Goal: Task Accomplishment & Management: Use online tool/utility

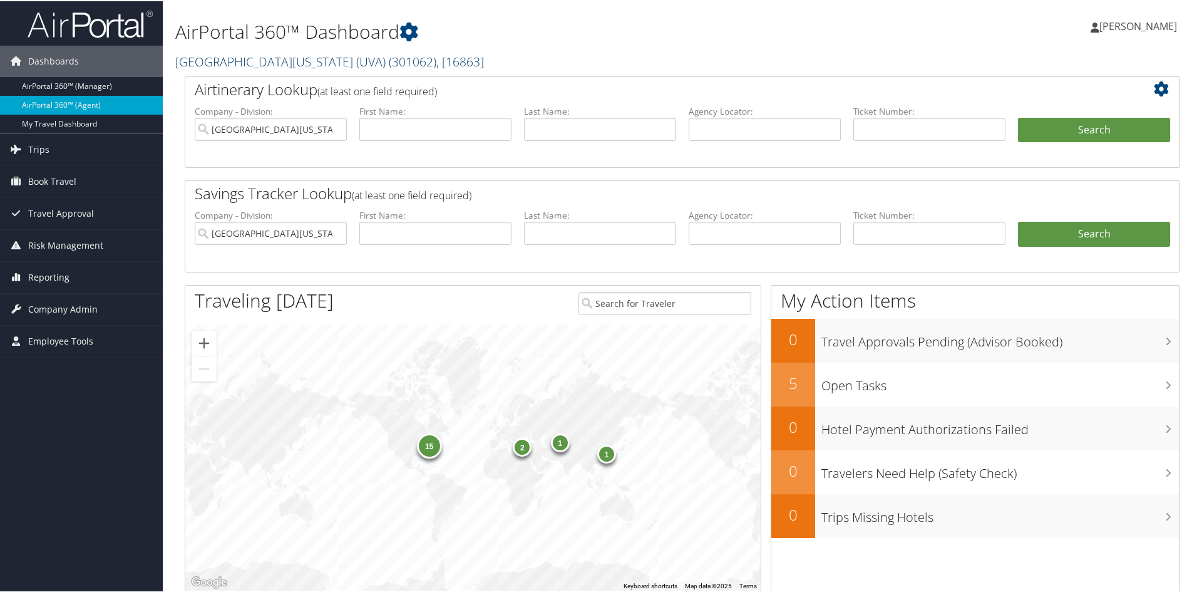
click at [436, 62] on span ", [ 16863 ]" at bounding box center [460, 60] width 48 height 17
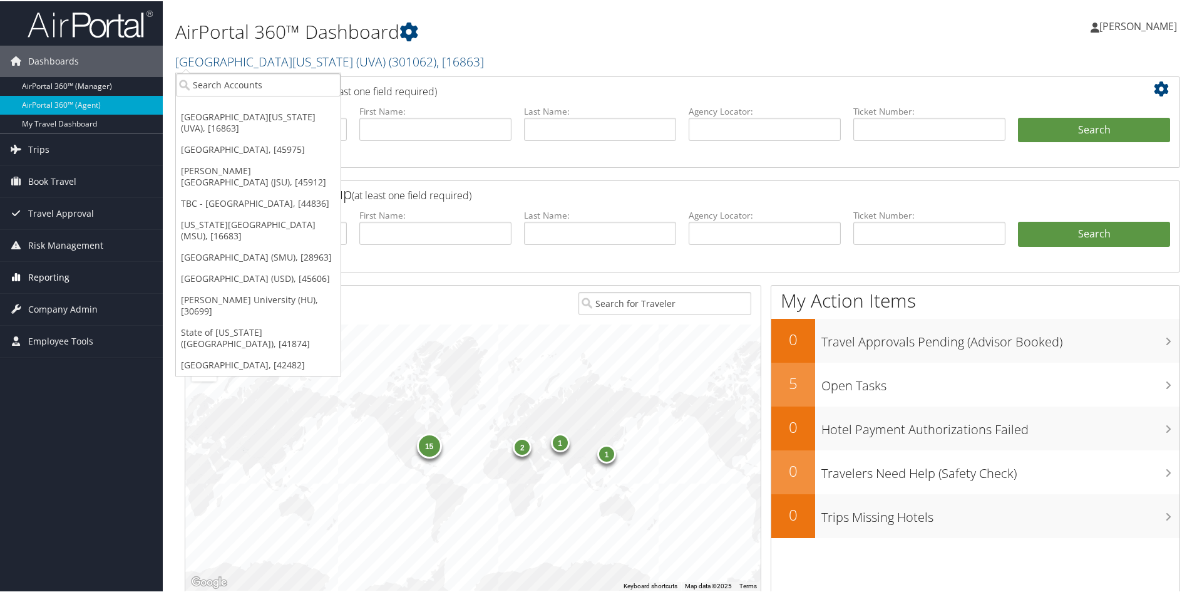
click at [51, 274] on span "Reporting" at bounding box center [48, 275] width 41 height 31
click at [54, 297] on link "Unused Tickets" at bounding box center [81, 301] width 163 height 19
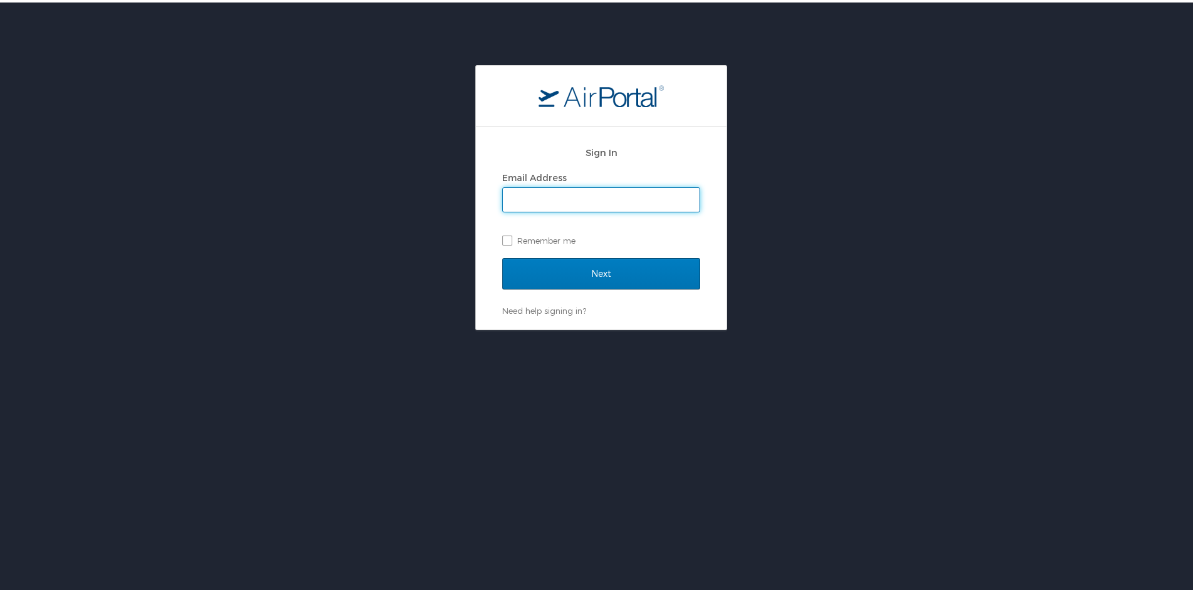
click at [620, 185] on span at bounding box center [601, 197] width 198 height 25
click at [605, 192] on input "Email Address" at bounding box center [601, 197] width 197 height 24
type input "cara.hoyt@cbtravel.com"
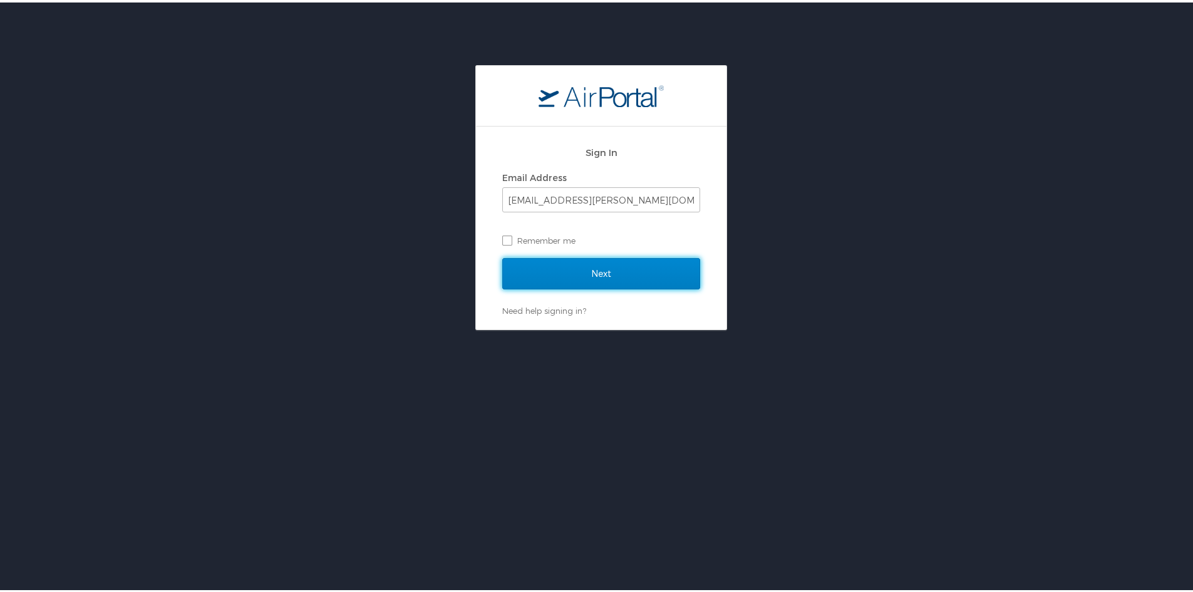
click at [610, 267] on input "Next" at bounding box center [601, 270] width 198 height 31
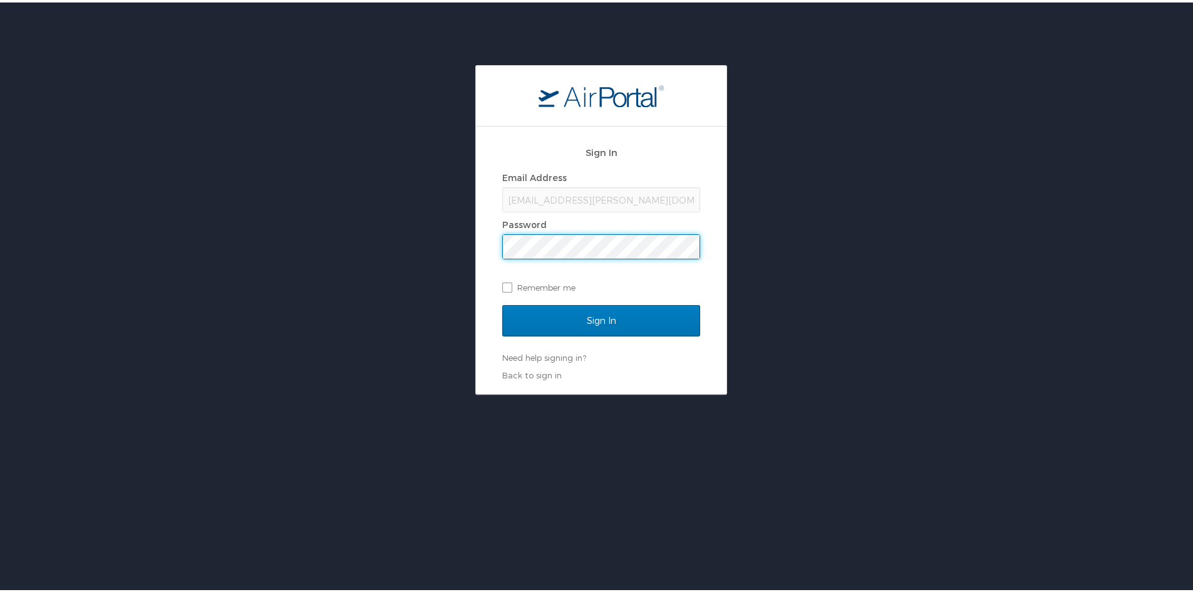
click at [502, 302] on input "Sign In" at bounding box center [601, 317] width 198 height 31
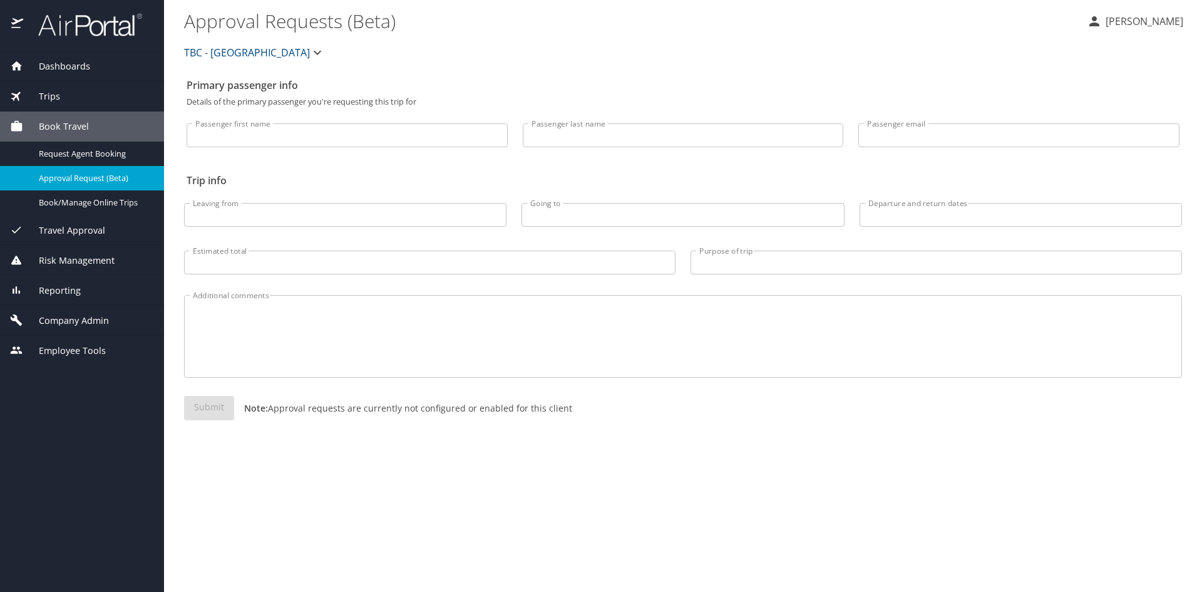
click at [69, 66] on span "Dashboards" at bounding box center [56, 66] width 67 height 14
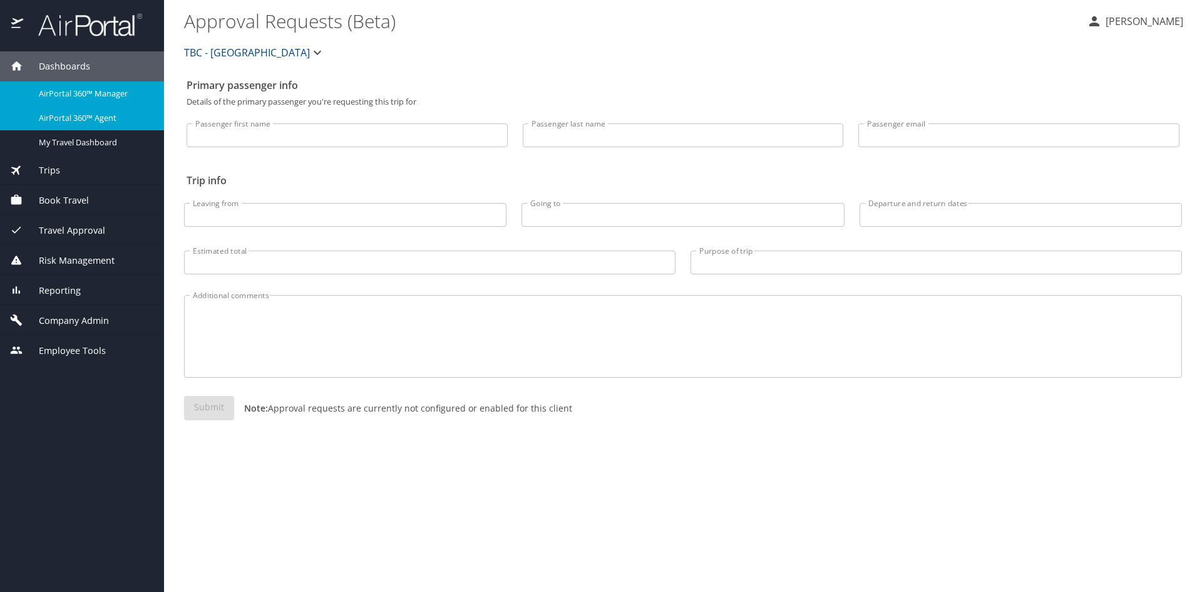
click at [82, 116] on span "AirPortal 360™ Agent" at bounding box center [94, 118] width 110 height 12
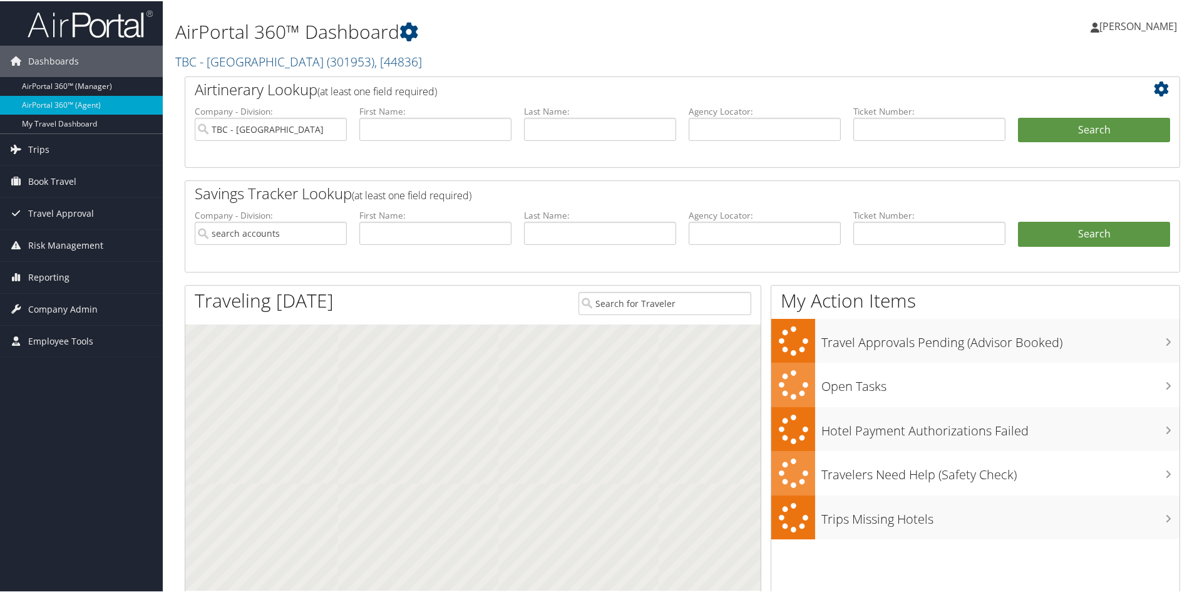
type input "TBC - [GEOGRAPHIC_DATA]"
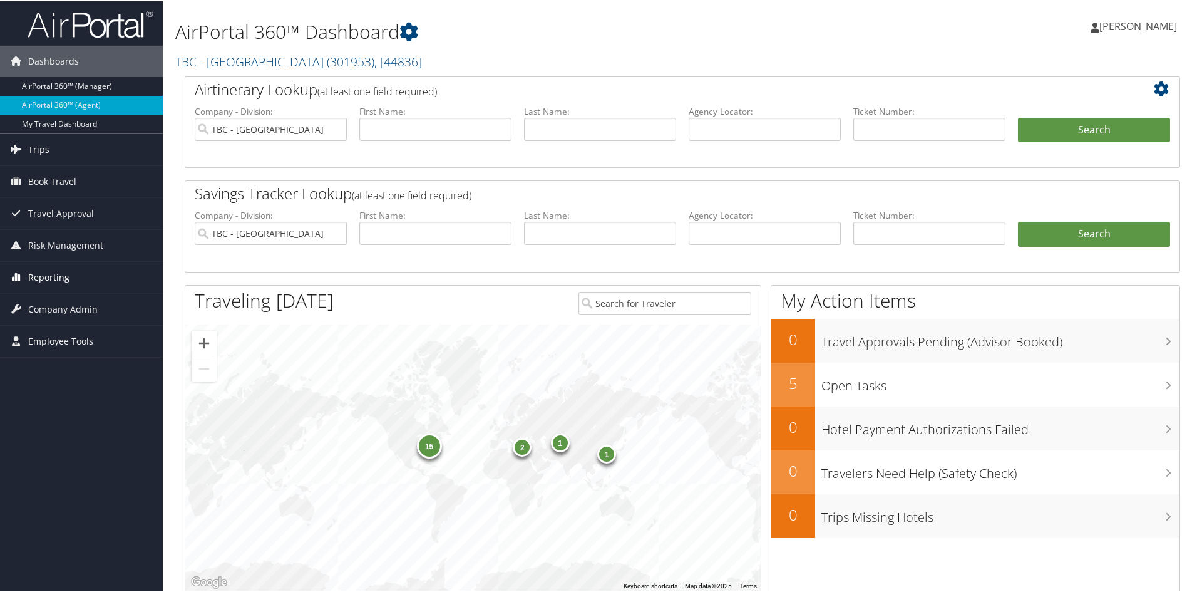
click at [48, 272] on span "Reporting" at bounding box center [48, 275] width 41 height 31
click at [59, 304] on link "Unused Tickets" at bounding box center [81, 301] width 163 height 19
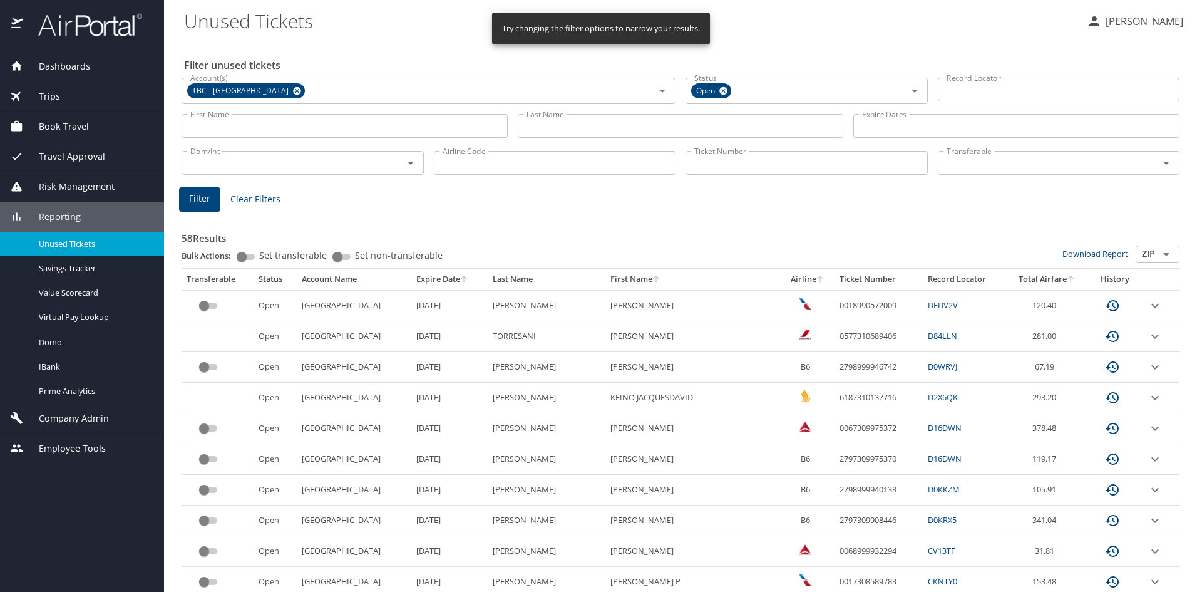
click at [791, 162] on input "Ticket Number" at bounding box center [807, 163] width 242 height 24
paste input "0068998582097"
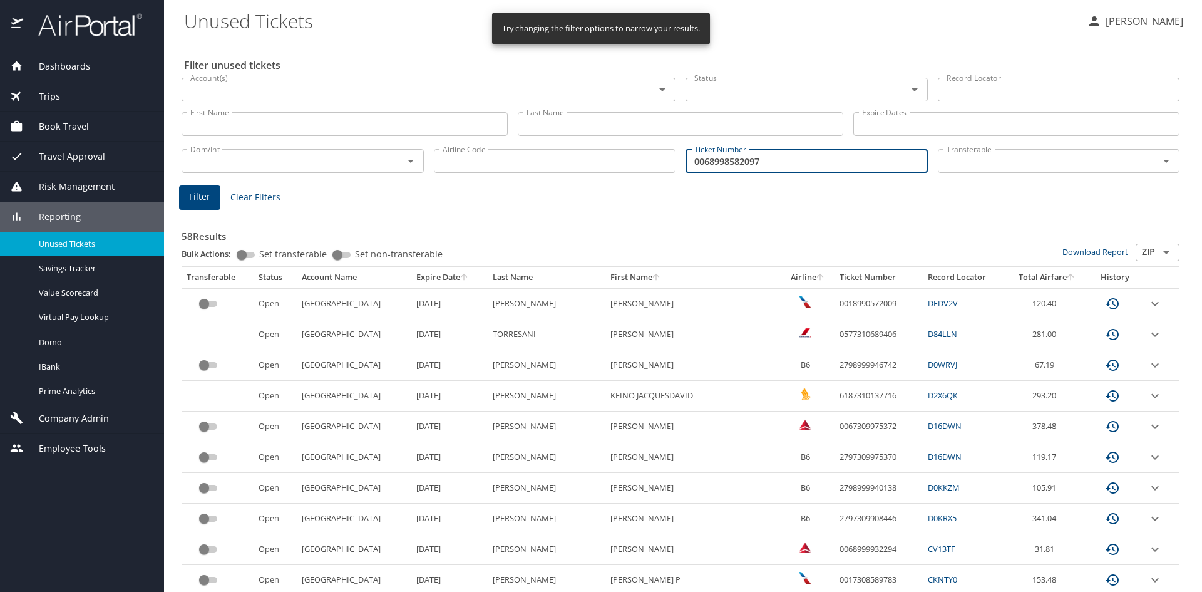
type input "0068998582097"
click at [194, 194] on span "Filter" at bounding box center [199, 197] width 21 height 16
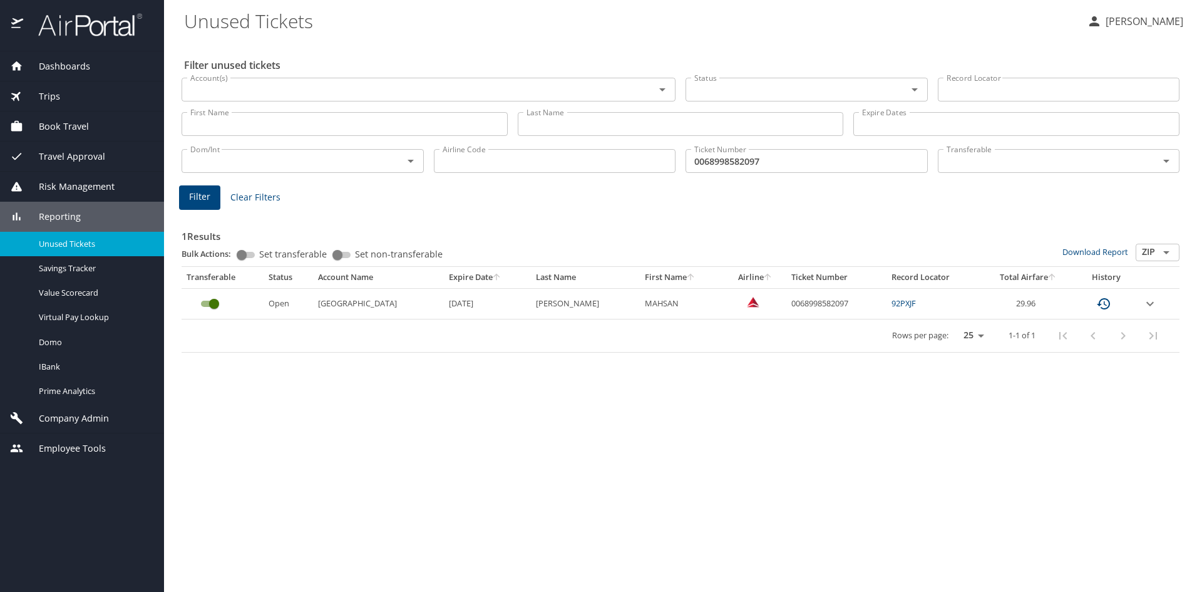
click at [68, 68] on span "Dashboards" at bounding box center [56, 66] width 67 height 14
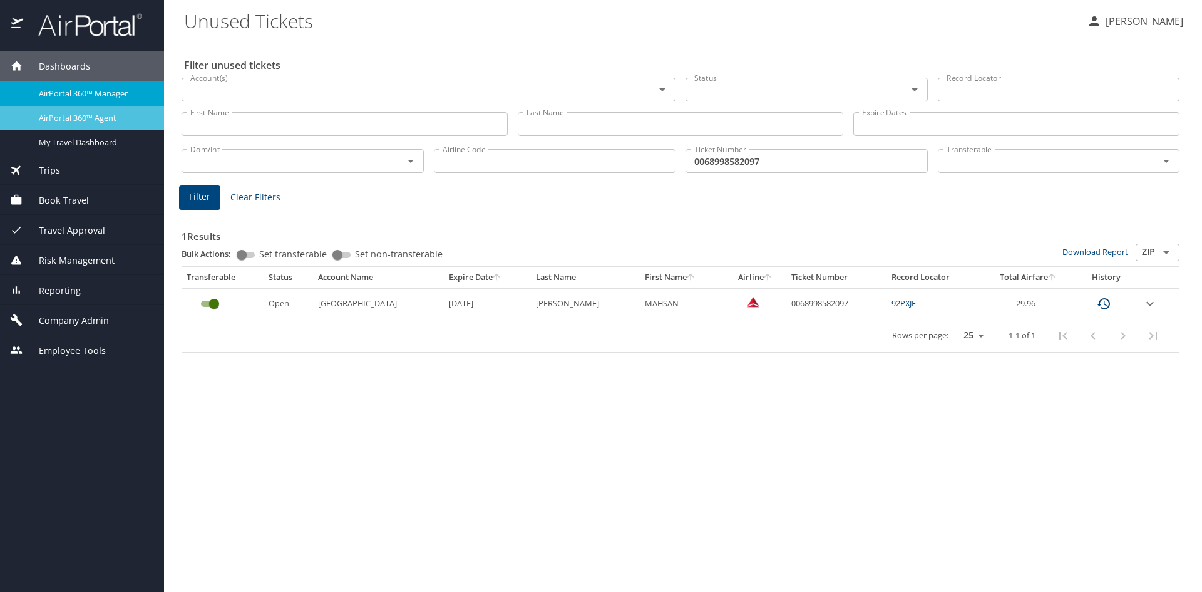
click at [70, 112] on span "AirPortal 360™ Agent" at bounding box center [94, 118] width 110 height 12
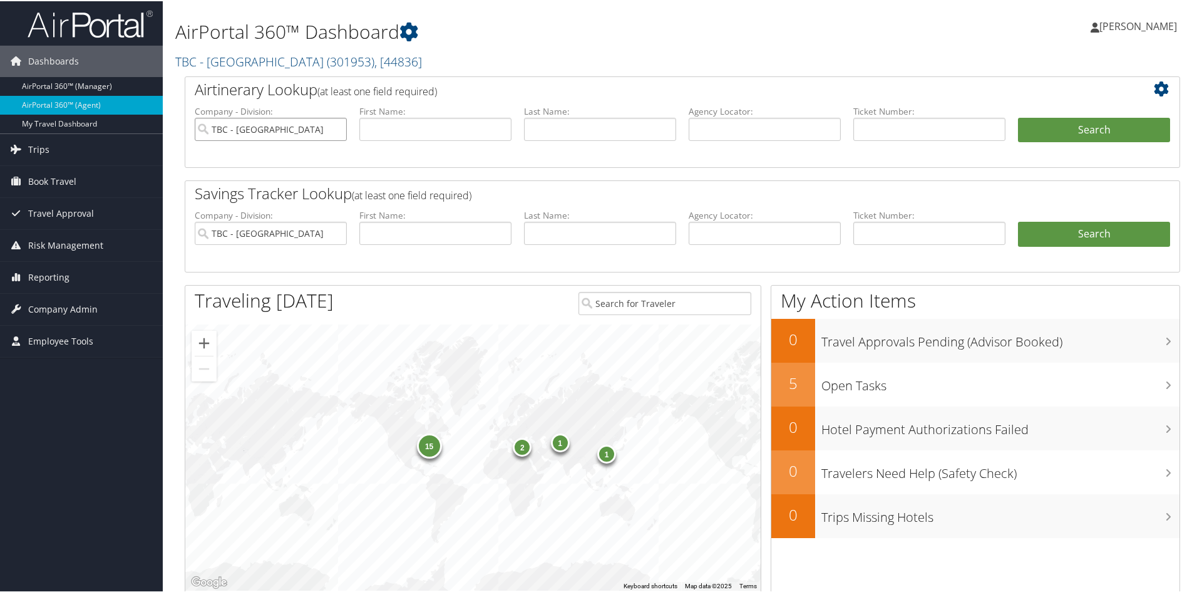
click at [335, 128] on input "TBC - Northeastern University" at bounding box center [271, 127] width 152 height 23
click at [732, 130] on input "text" at bounding box center [765, 127] width 152 height 23
paste input "DHLJV4"
type input "DHLJV4"
click at [1076, 128] on button "Search" at bounding box center [1094, 128] width 152 height 25
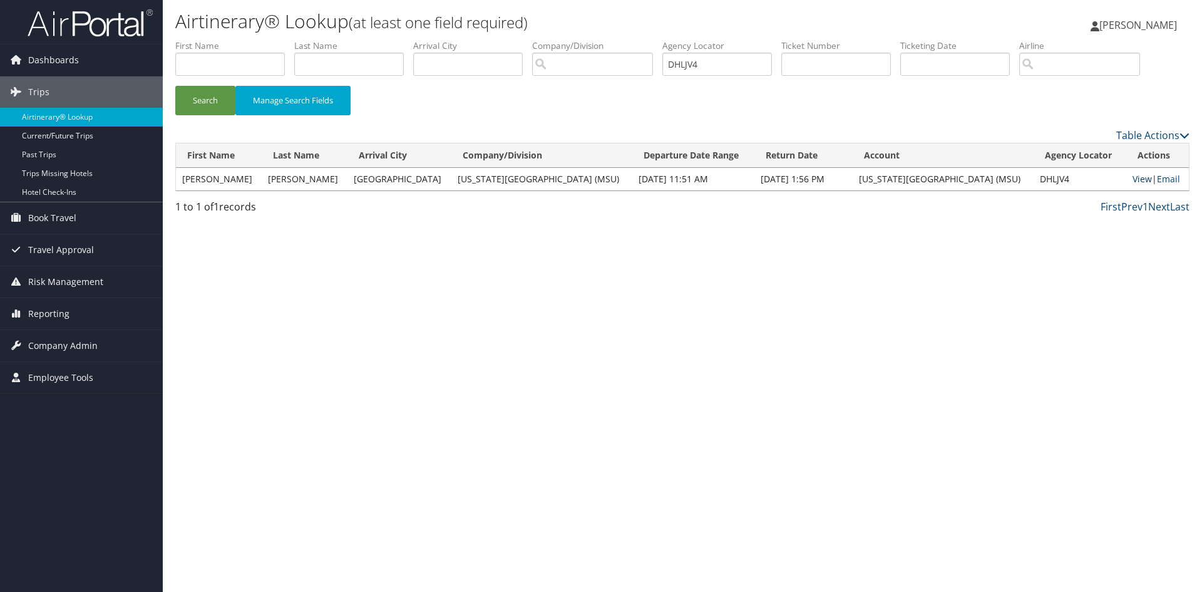
click at [1135, 179] on link "View" at bounding box center [1142, 179] width 19 height 12
click at [1133, 176] on link "View" at bounding box center [1142, 179] width 19 height 12
click at [1165, 179] on link "Email" at bounding box center [1168, 179] width 23 height 12
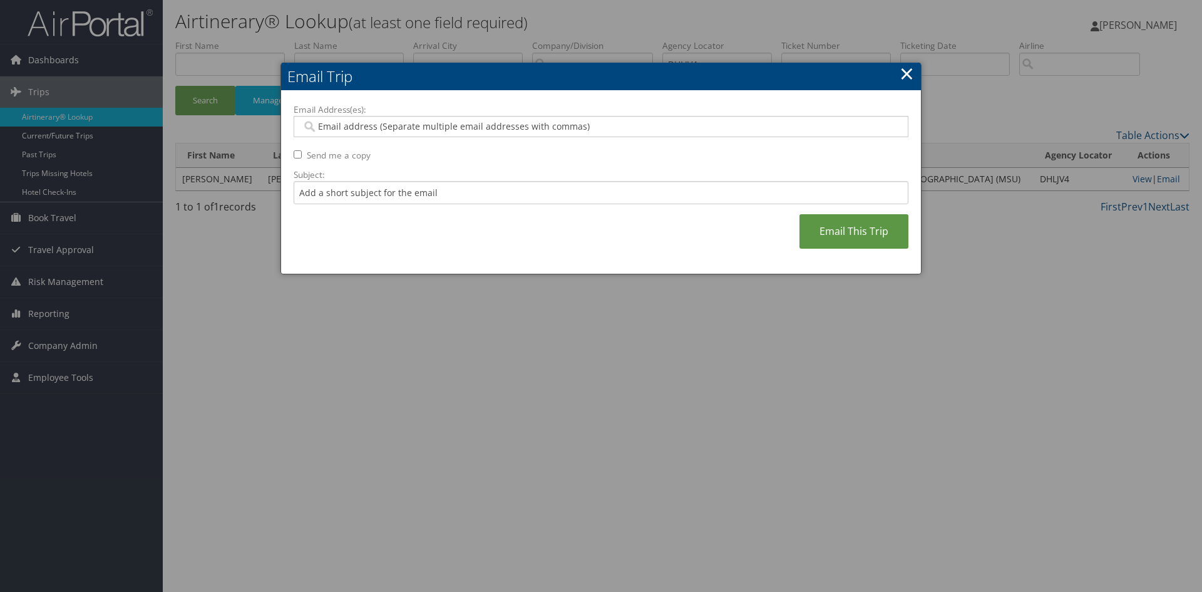
click at [458, 126] on input "Email Address(es):" at bounding box center [601, 126] width 598 height 13
type input "cara"
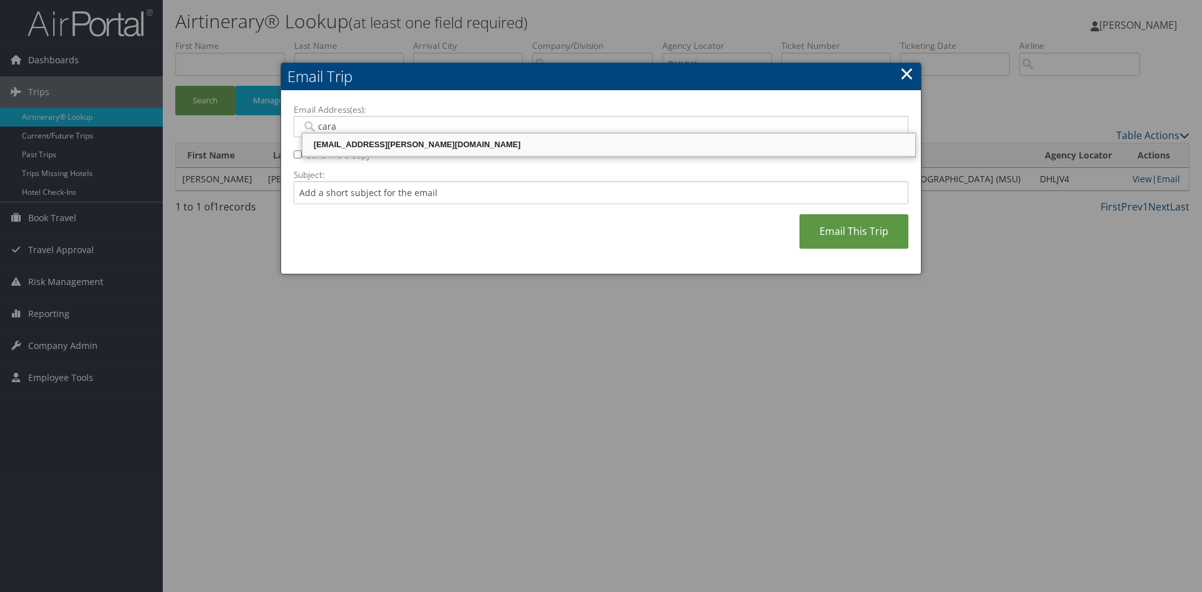
click at [322, 143] on div "cara.hoyt@cbtravel.com" at bounding box center [608, 144] width 609 height 13
type input "cara.hoyt@cbtravel.com"
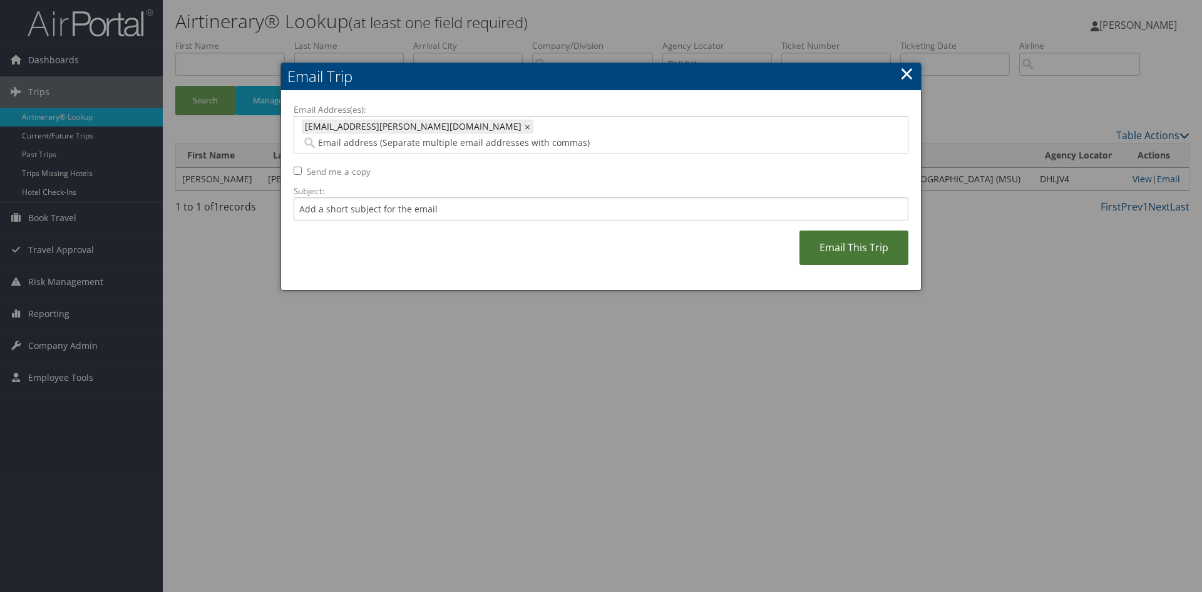
click at [847, 230] on link "Email This Trip" at bounding box center [854, 247] width 109 height 34
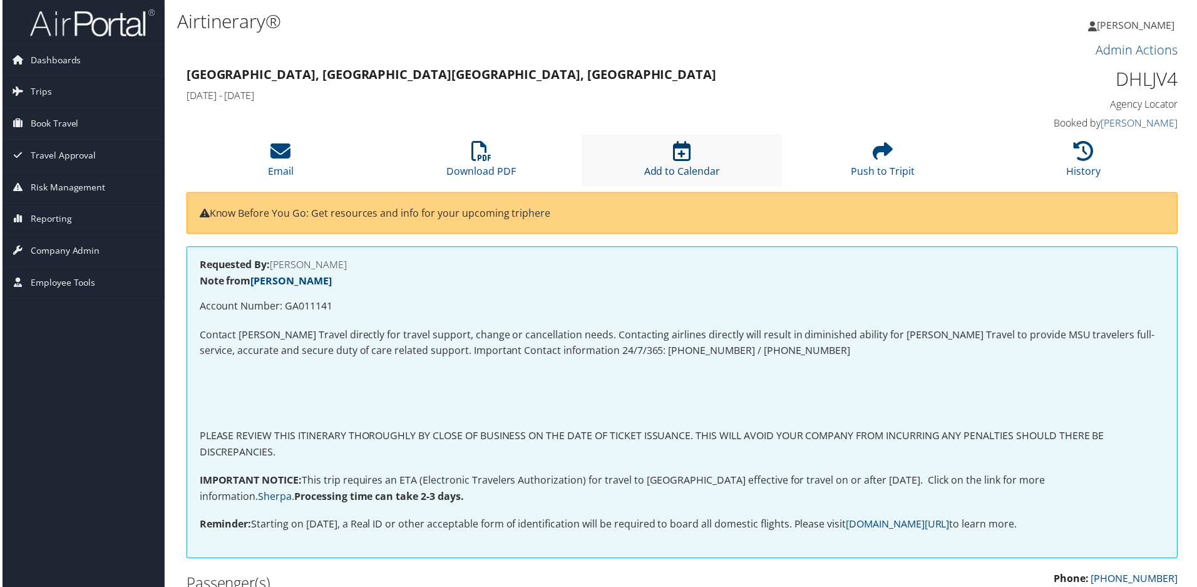
click at [681, 153] on icon at bounding box center [683, 152] width 18 height 20
click at [886, 153] on icon at bounding box center [884, 152] width 20 height 20
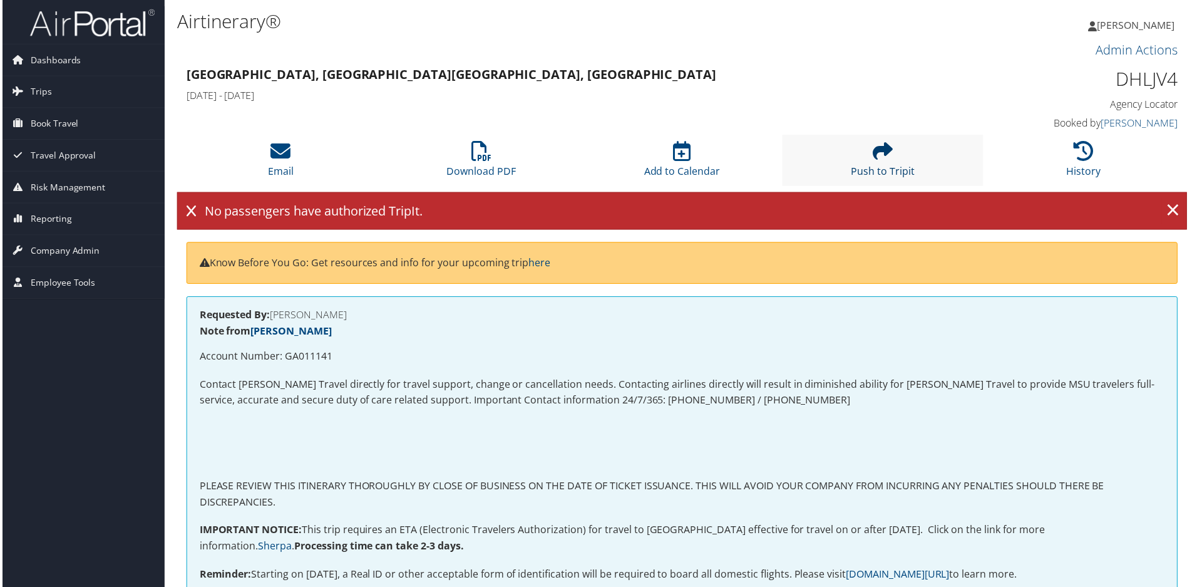
click at [886, 153] on icon at bounding box center [884, 152] width 20 height 20
click at [481, 152] on icon at bounding box center [481, 152] width 20 height 20
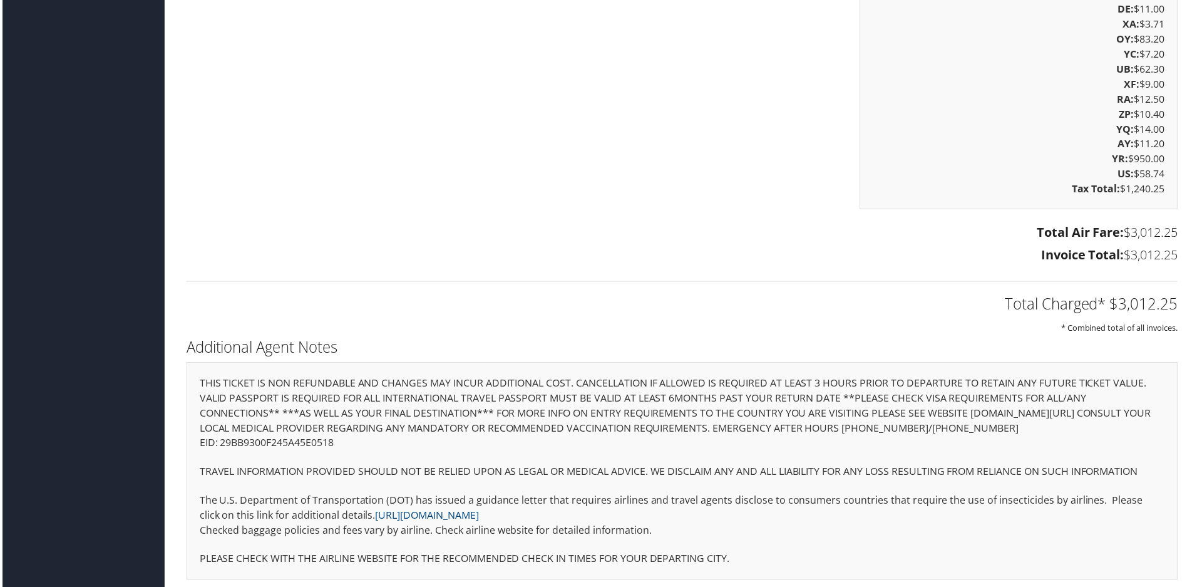
scroll to position [2836, 0]
click at [783, 533] on div "THIS TICKET IS NON REFUNDABLE AND CHANGES MAY INCUR ADDITIONAL COST. CANCELLATI…" at bounding box center [683, 470] width 996 height 218
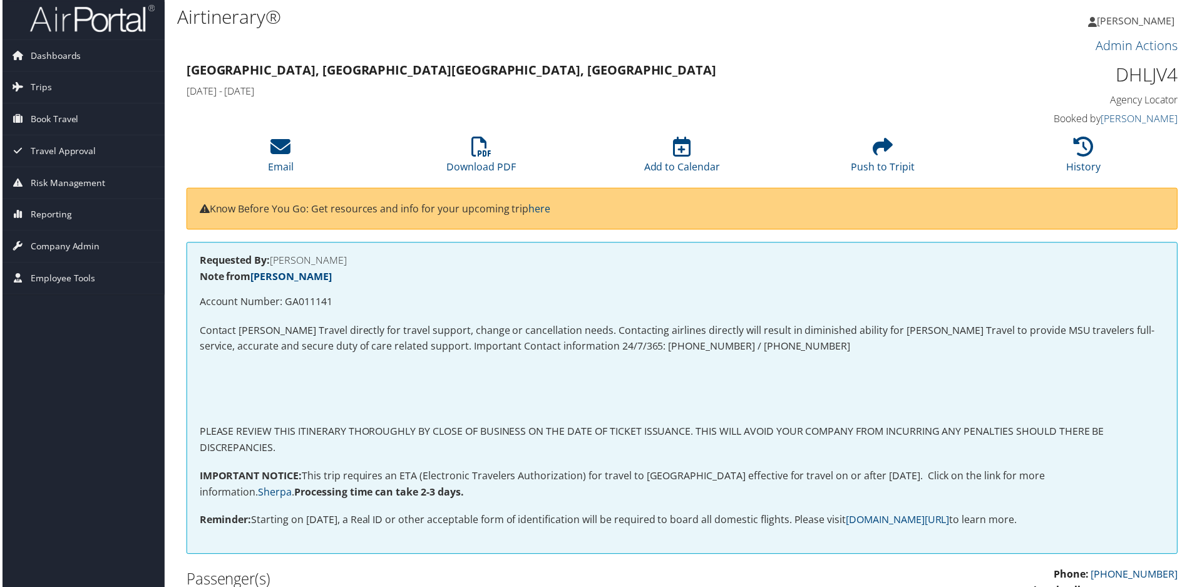
scroll to position [0, 0]
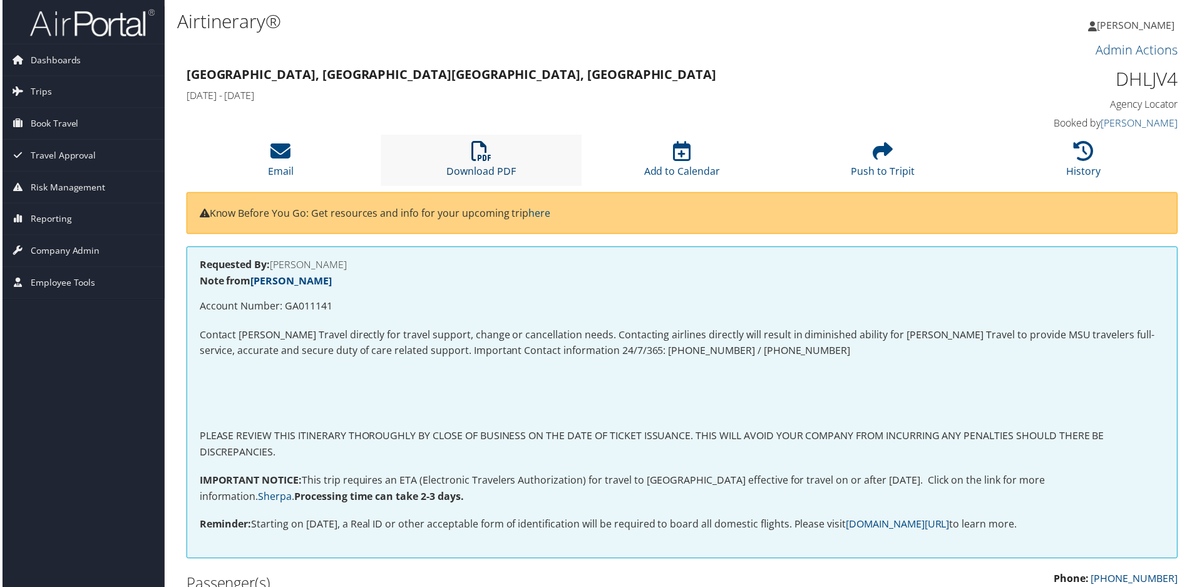
click at [477, 150] on icon at bounding box center [481, 152] width 20 height 20
click at [681, 157] on icon at bounding box center [683, 152] width 18 height 20
